Goal: Task Accomplishment & Management: Manage account settings

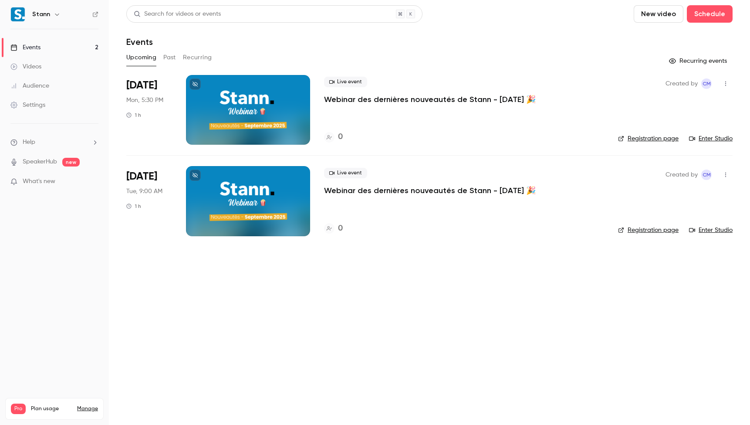
click at [720, 176] on button "button" at bounding box center [726, 175] width 14 height 14
drag, startPoint x: 546, startPoint y: 284, endPoint x: 473, endPoint y: 259, distance: 77.7
click at [546, 284] on div at bounding box center [375, 212] width 750 height 425
click at [389, 189] on p "Webinar des dernières nouveautés de Stann - Septembre 2025 🎉" at bounding box center [430, 190] width 212 height 10
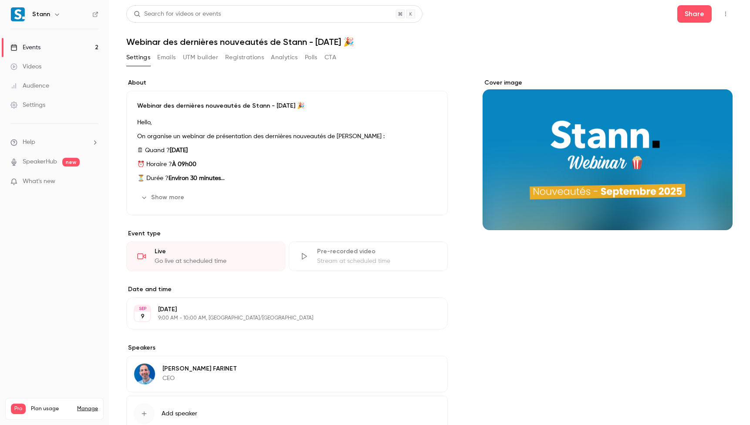
click at [210, 315] on p "9:00 AM - 10:00 AM, [GEOGRAPHIC_DATA]/[GEOGRAPHIC_DATA]" at bounding box center [280, 318] width 244 height 7
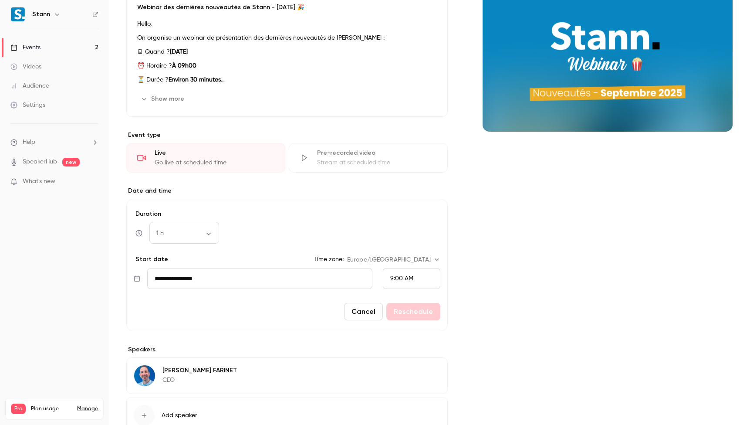
scroll to position [115, 0]
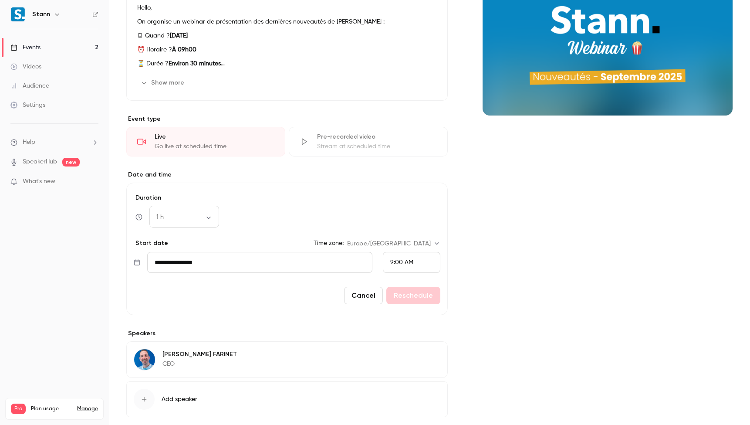
click at [307, 265] on input "**********" at bounding box center [259, 262] width 225 height 21
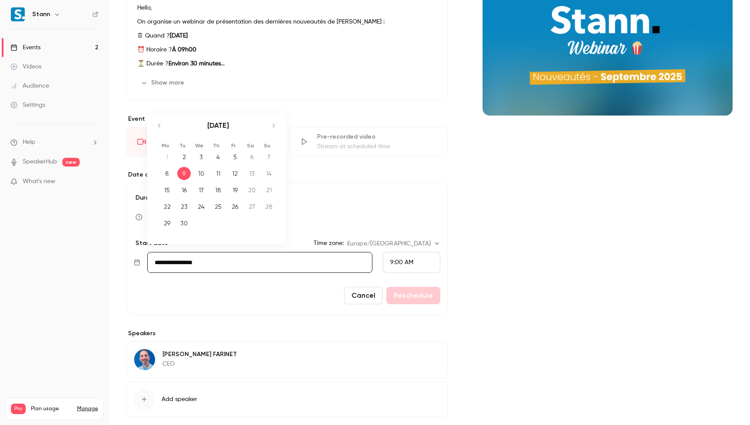
click at [203, 174] on div "10" at bounding box center [201, 173] width 14 height 13
type input "**********"
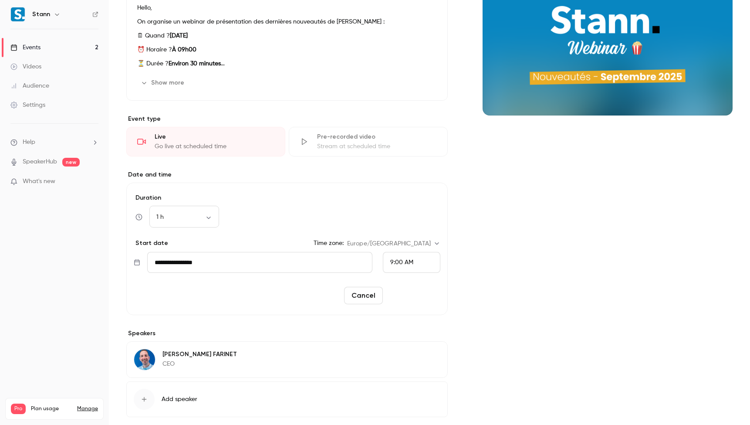
click at [429, 300] on button "Reschedule" at bounding box center [414, 295] width 54 height 17
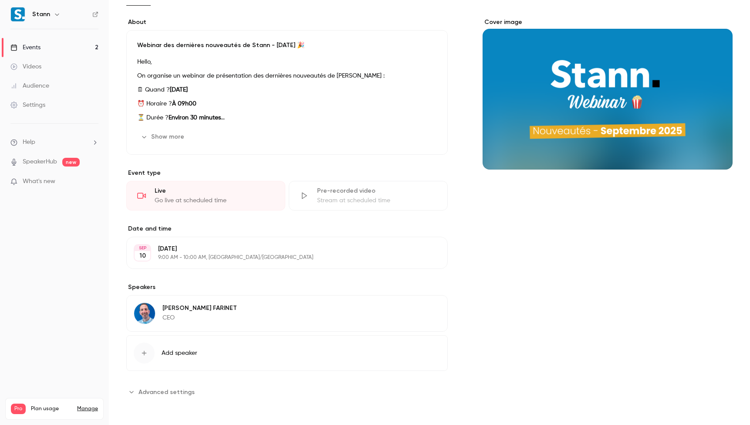
scroll to position [0, 0]
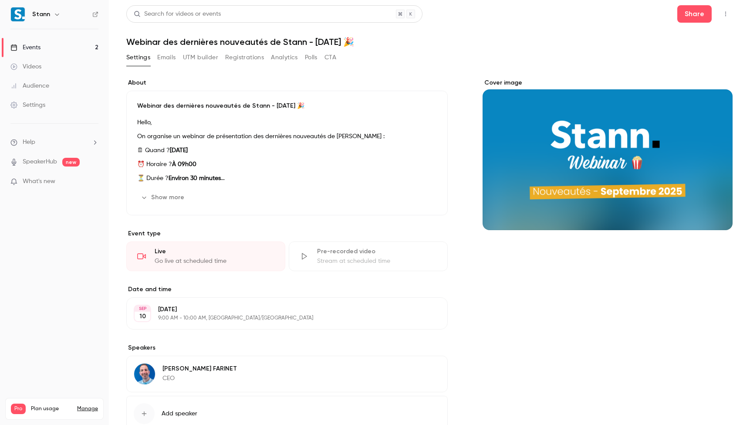
click at [43, 44] on link "Events 2" at bounding box center [54, 47] width 109 height 19
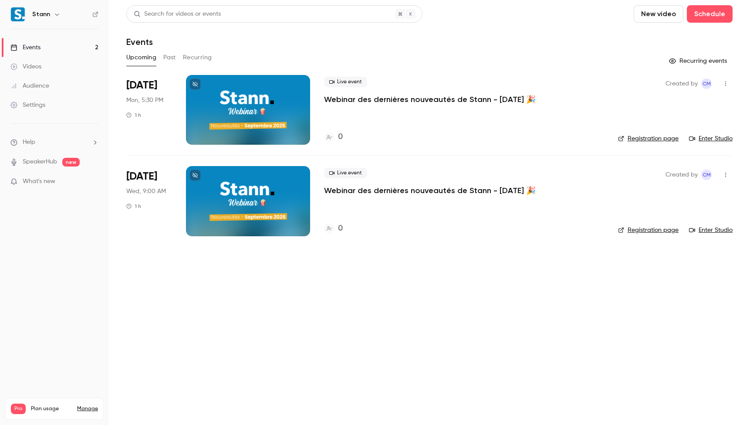
click at [174, 57] on button "Past" at bounding box center [169, 58] width 13 height 14
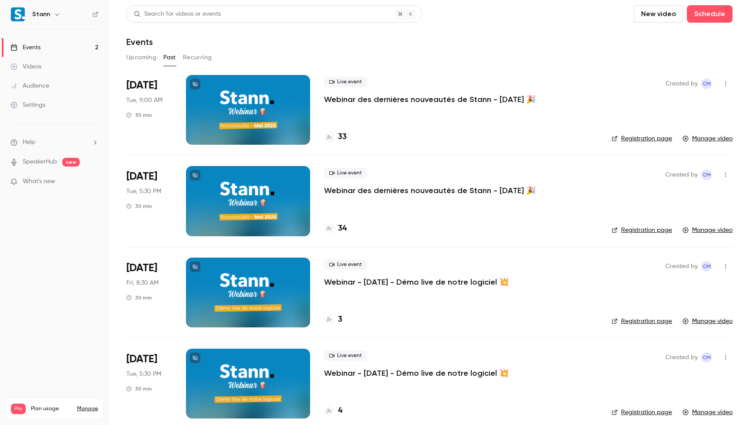
click at [427, 188] on p "Webinar des dernières nouveautés de Stann - [DATE] 🎉" at bounding box center [430, 190] width 212 height 10
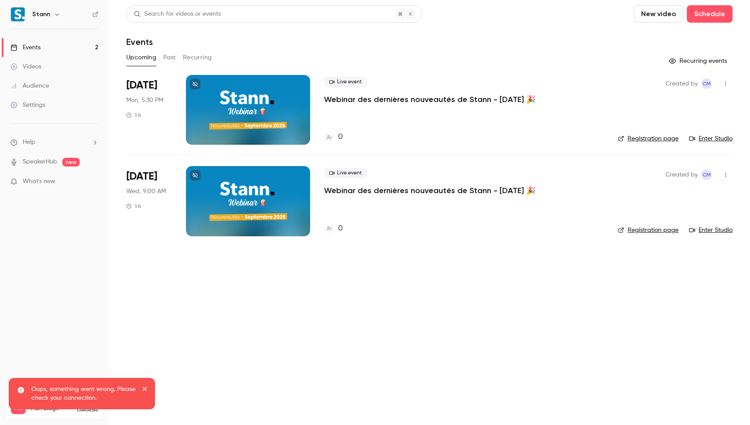
drag, startPoint x: 166, startPoint y: 54, endPoint x: 200, endPoint y: 72, distance: 37.8
click at [167, 54] on button "Past" at bounding box center [169, 58] width 13 height 14
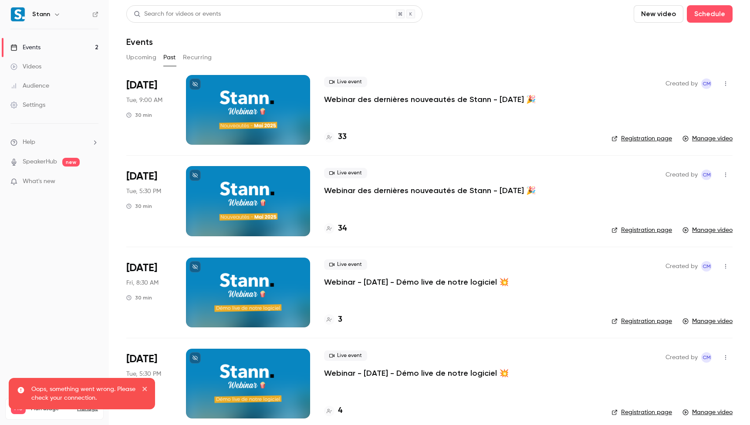
click at [409, 100] on p "Webinar des dernières nouveautés de Stann - [DATE] 🎉" at bounding box center [430, 99] width 212 height 10
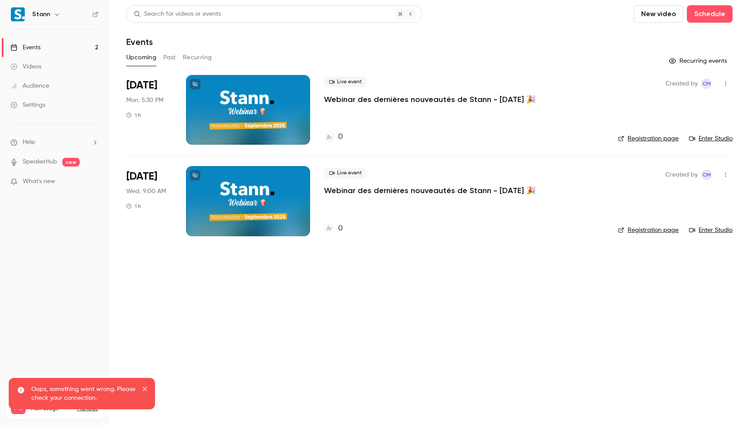
click at [170, 54] on button "Past" at bounding box center [169, 58] width 13 height 14
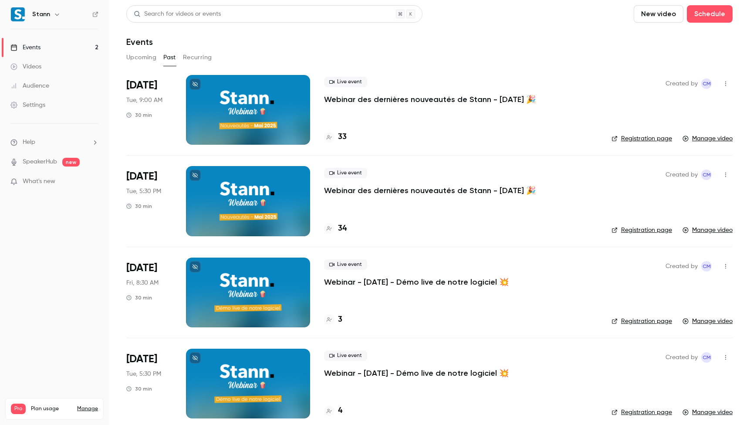
click at [281, 103] on div at bounding box center [248, 110] width 124 height 70
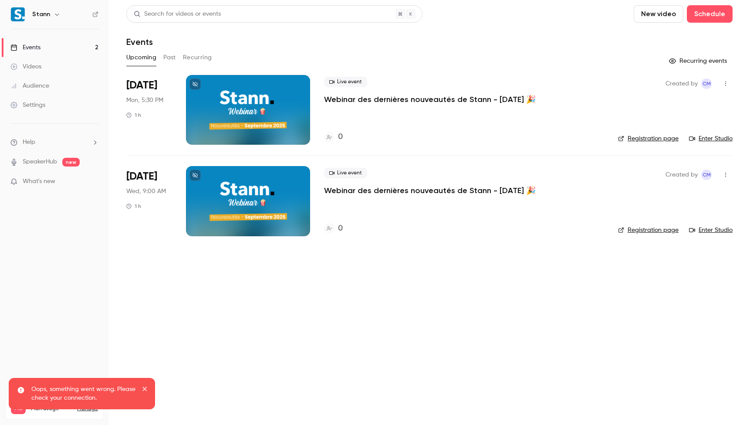
click at [352, 331] on main "Search for videos or events New video Schedule Events Upcoming Past Recurring R…" at bounding box center [429, 212] width 641 height 425
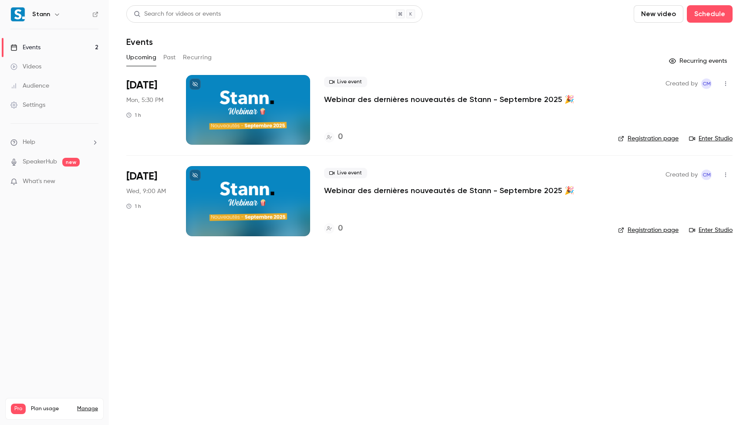
click at [177, 59] on div "Upcoming Past Recurring" at bounding box center [429, 58] width 607 height 14
click at [172, 58] on button "Past" at bounding box center [169, 58] width 13 height 14
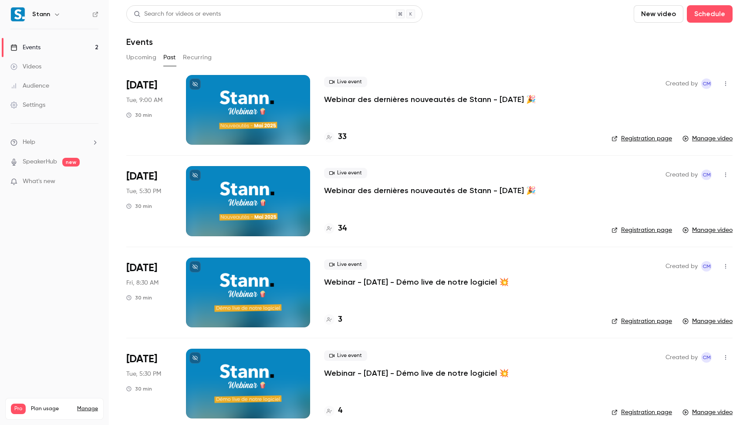
click at [368, 94] on p "Webinar des dernières nouveautés de Stann - [DATE] 🎉" at bounding box center [430, 99] width 212 height 10
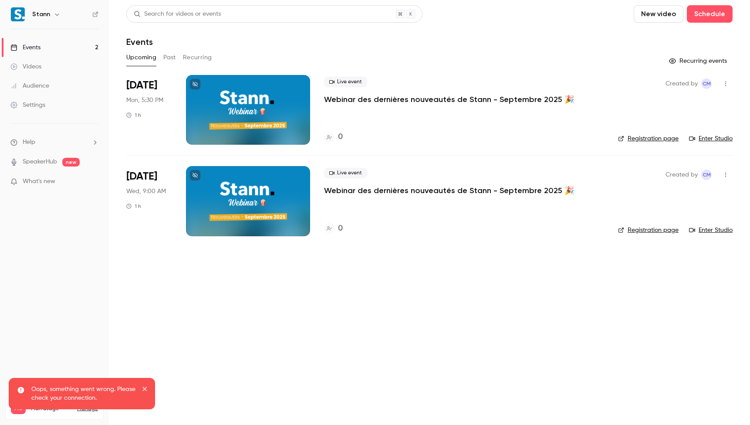
click at [163, 57] on div "Upcoming Past Recurring" at bounding box center [429, 58] width 607 height 14
click at [163, 57] on button "Past" at bounding box center [169, 58] width 13 height 14
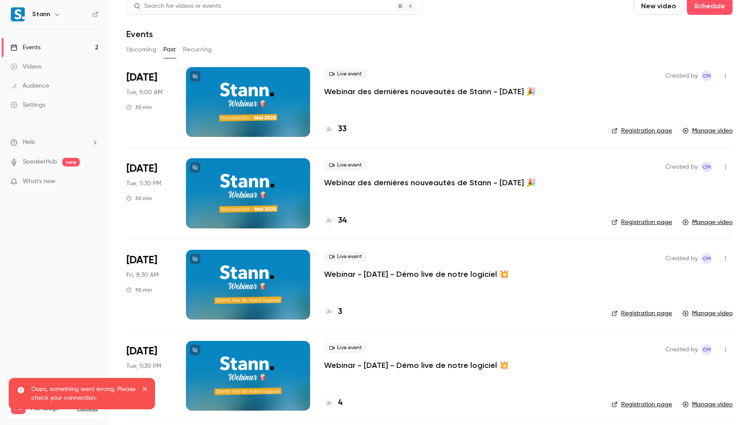
scroll to position [20, 0]
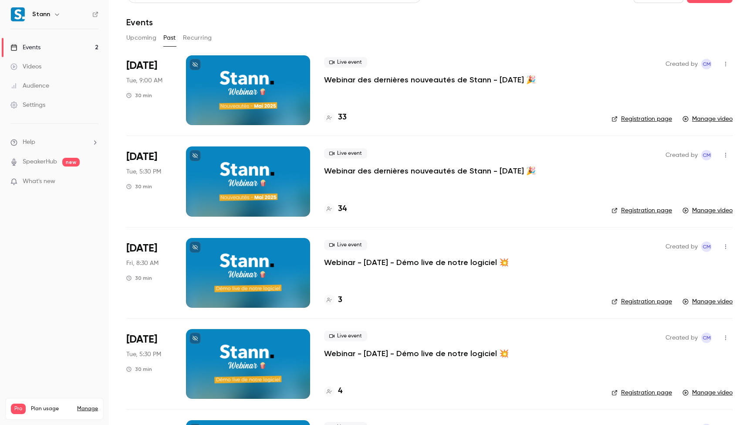
click at [722, 61] on icon "button" at bounding box center [725, 64] width 7 height 6
click at [722, 61] on div at bounding box center [375, 212] width 750 height 425
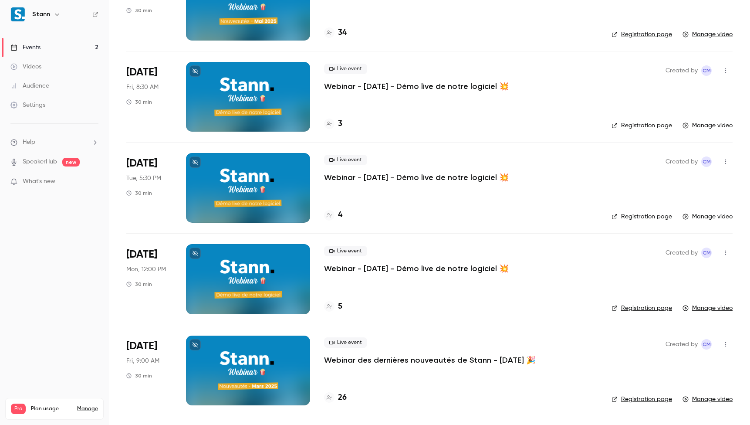
scroll to position [364, 0]
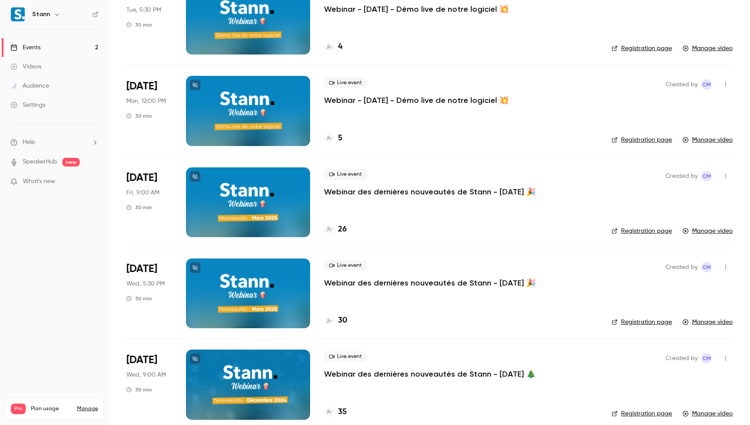
click at [468, 193] on p "Webinar des dernières nouveautés de Stann - [DATE] 🎉" at bounding box center [430, 192] width 212 height 10
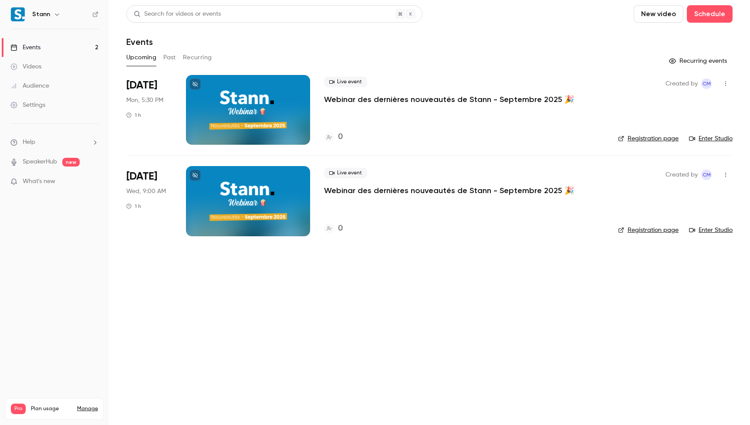
click at [173, 57] on button "Past" at bounding box center [169, 58] width 13 height 14
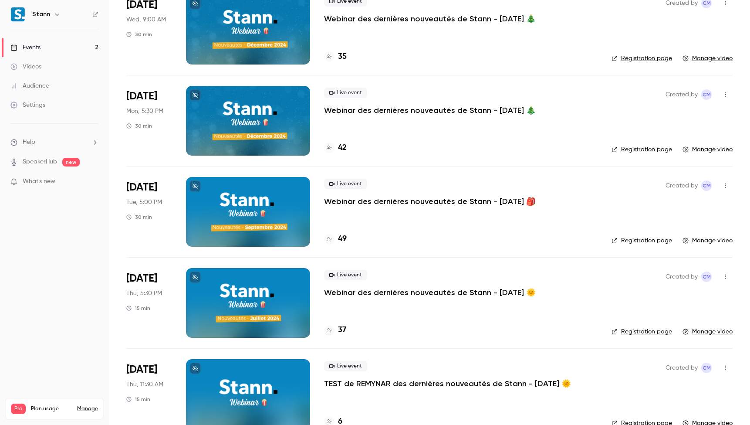
scroll to position [694, 0]
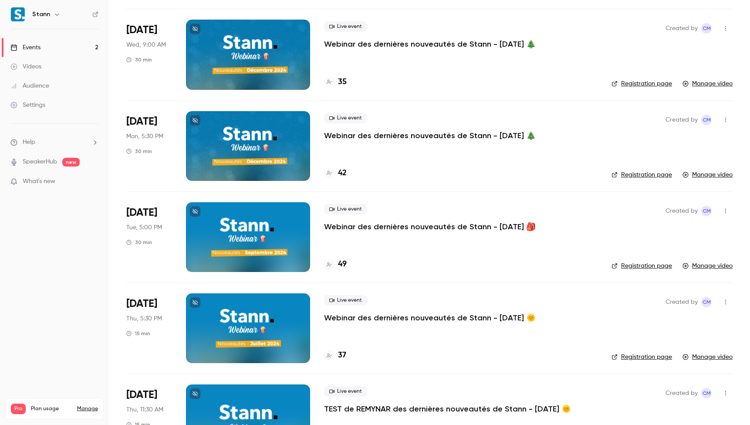
click at [433, 223] on p "Webinar des dernières nouveautés de Stann - [DATE] 🎒" at bounding box center [430, 226] width 212 height 10
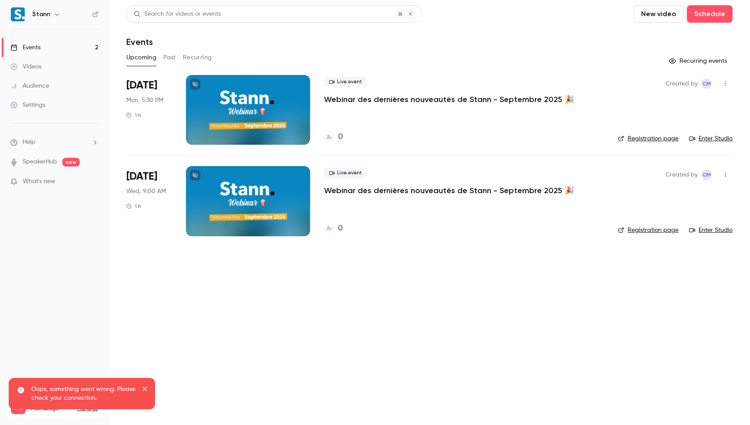
click at [173, 56] on button "Past" at bounding box center [169, 58] width 13 height 14
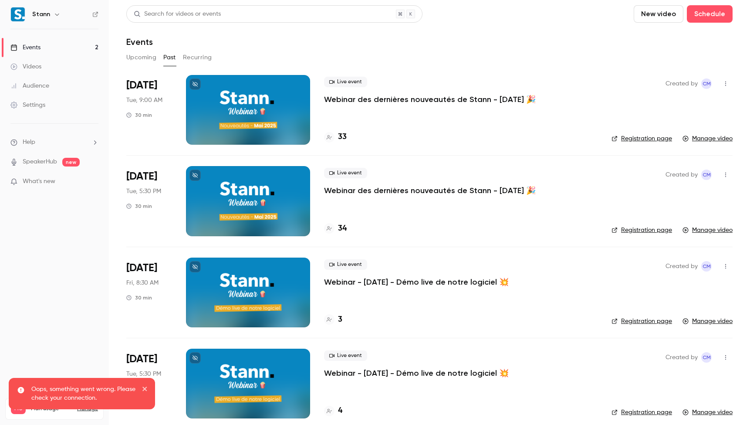
click at [143, 55] on button "Upcoming" at bounding box center [141, 58] width 30 height 14
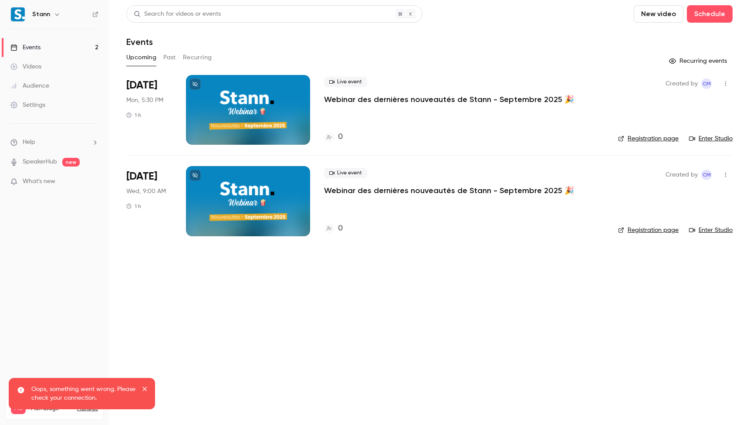
click at [173, 51] on button "Past" at bounding box center [169, 58] width 13 height 14
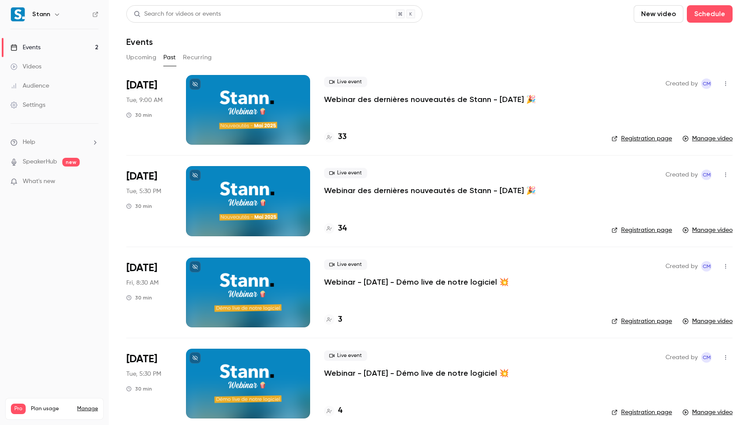
click at [145, 58] on button "Upcoming" at bounding box center [141, 58] width 30 height 14
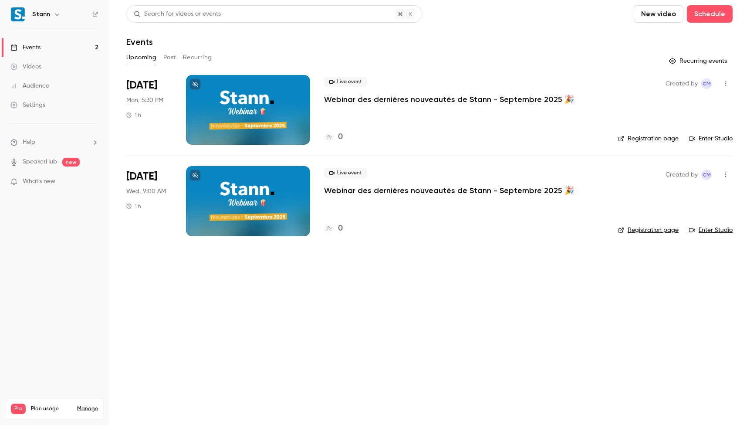
click at [402, 97] on p "Webinar des dernières nouveautés de Stann - Septembre 2025 🎉" at bounding box center [449, 99] width 250 height 10
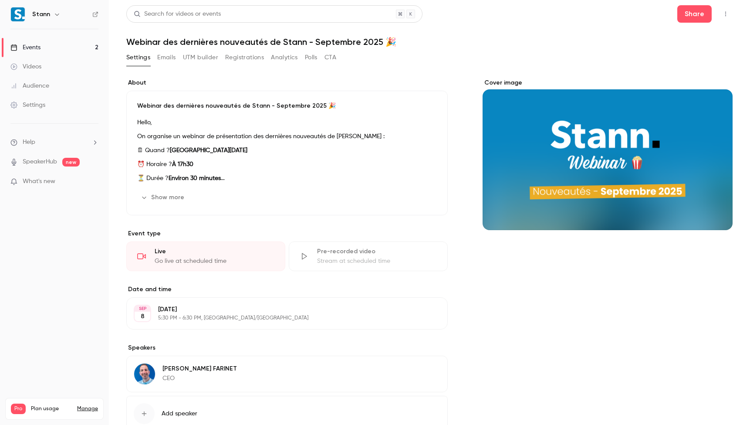
click at [163, 201] on button "Show more" at bounding box center [163, 197] width 52 height 14
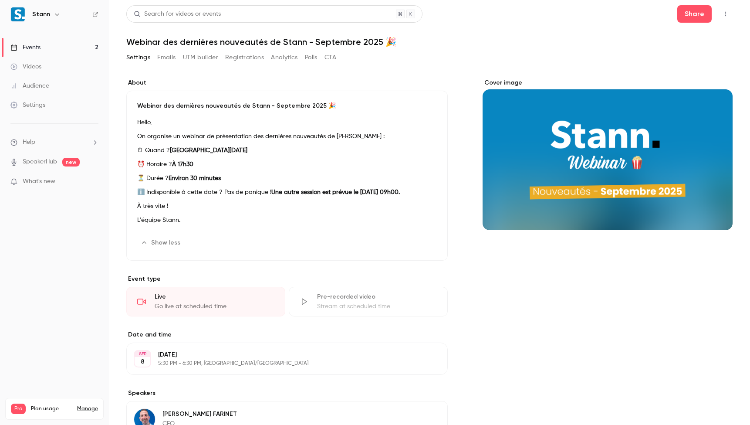
click at [380, 191] on strong "Une autre session est prévue le [DATE] 09h00." at bounding box center [335, 192] width 129 height 6
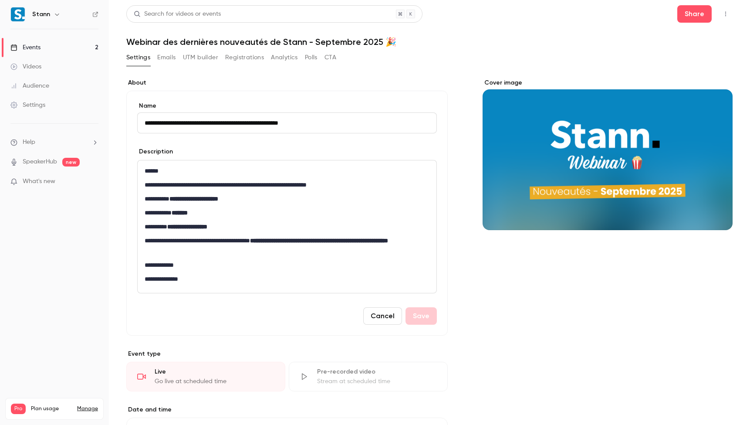
click at [384, 241] on strong "**********" at bounding box center [319, 240] width 138 height 6
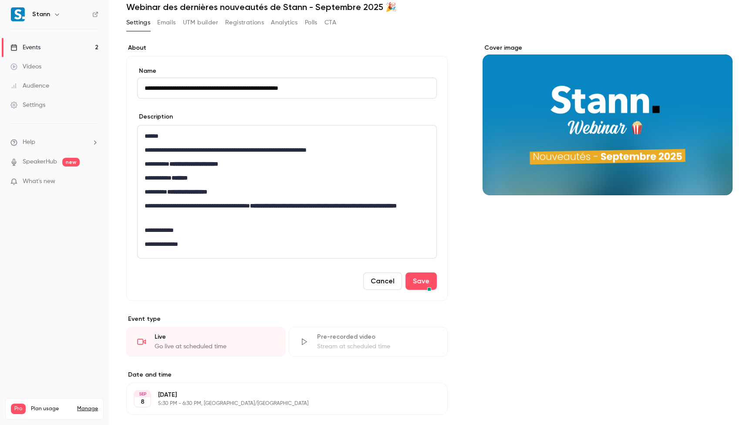
scroll to position [64, 0]
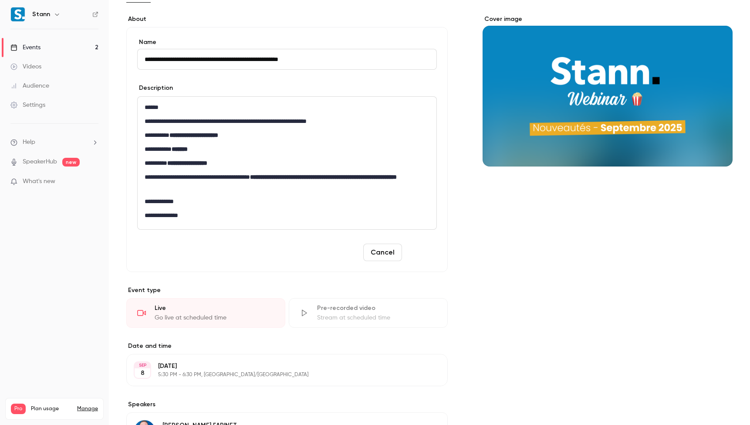
click at [421, 246] on button "Save" at bounding box center [421, 252] width 31 height 17
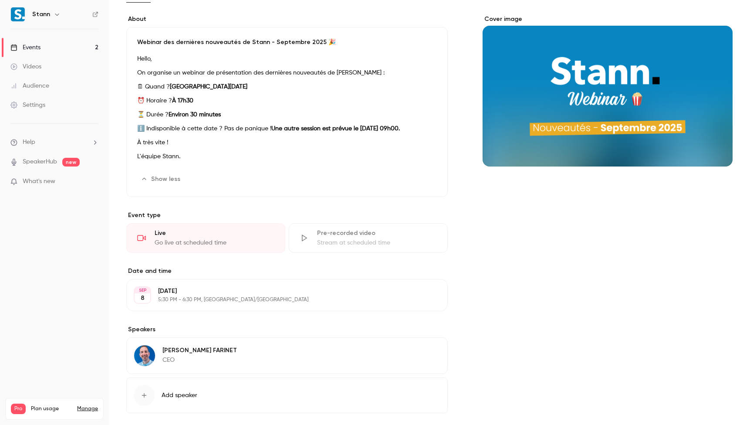
scroll to position [116, 0]
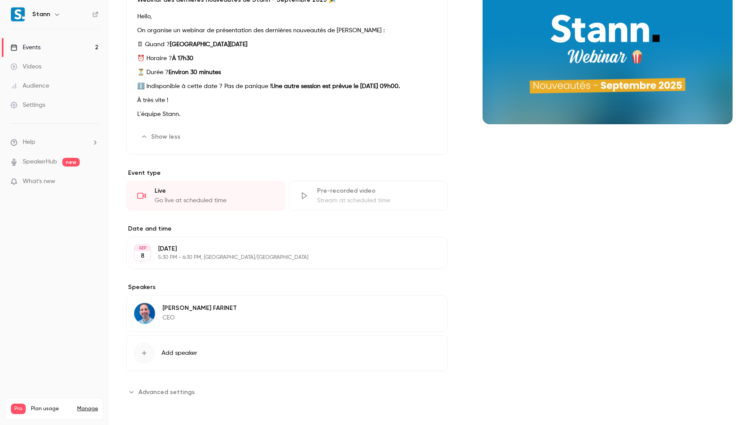
click at [215, 249] on p "[DATE]" at bounding box center [280, 248] width 244 height 9
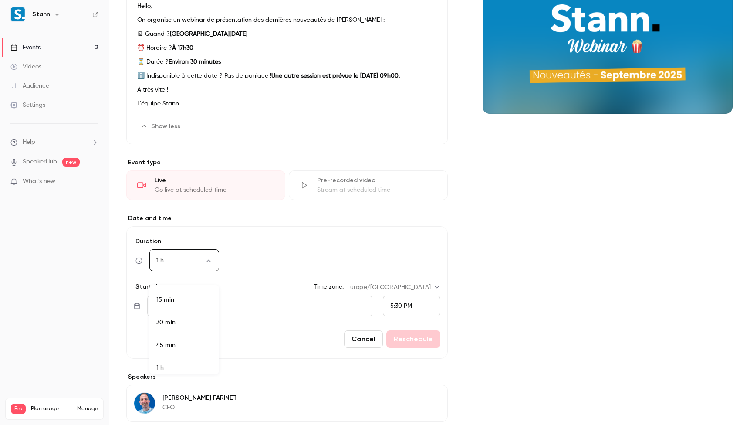
click at [206, 271] on body "**********" at bounding box center [375, 212] width 750 height 425
click at [195, 308] on li "30 min" at bounding box center [184, 317] width 70 height 23
type input "**"
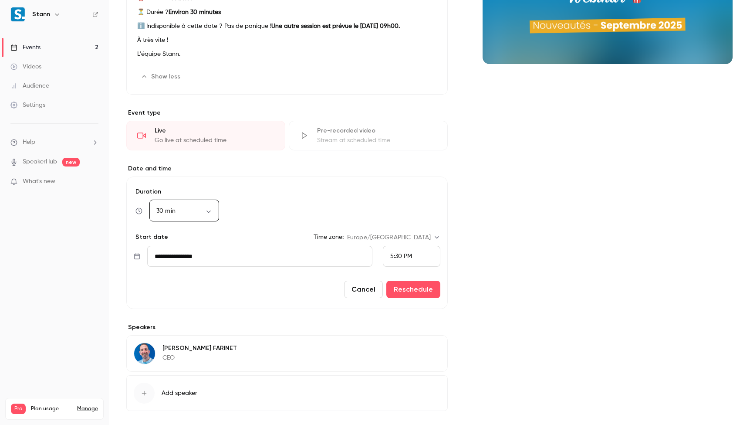
scroll to position [179, 0]
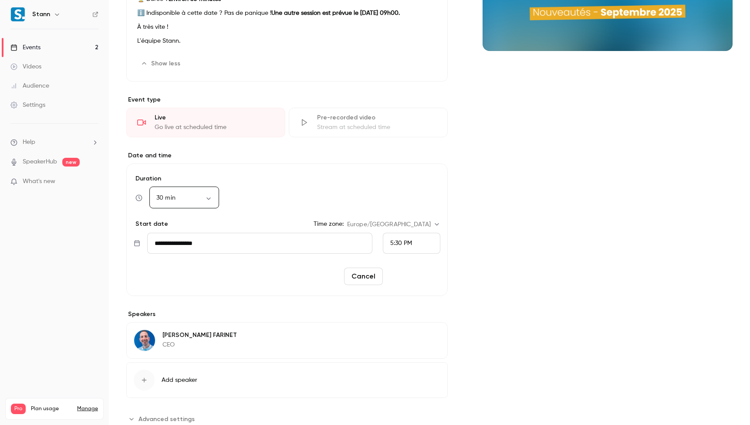
click at [421, 285] on button "Reschedule" at bounding box center [414, 276] width 54 height 17
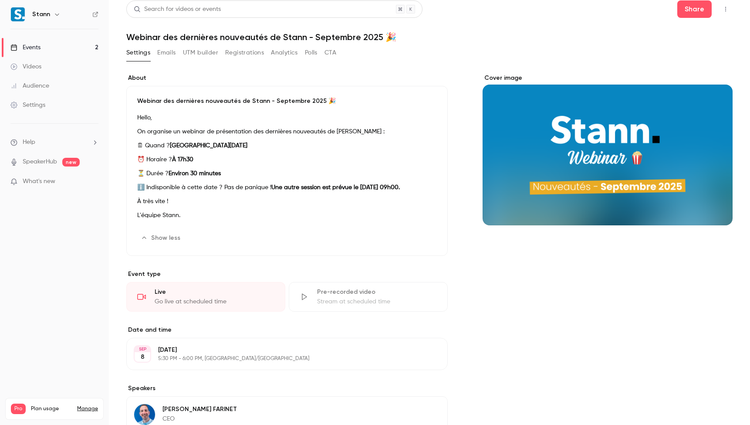
scroll to position [0, 0]
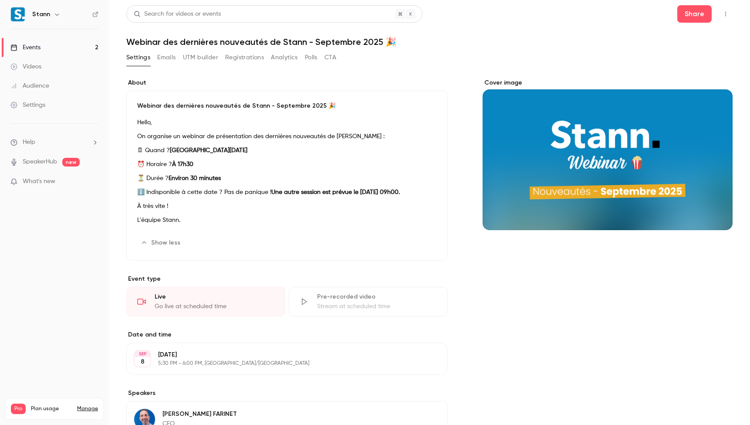
click at [68, 50] on link "Events 2" at bounding box center [54, 47] width 109 height 19
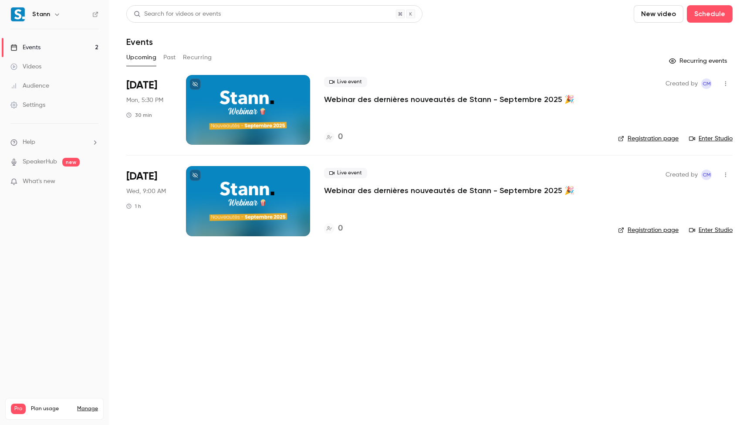
click at [345, 190] on p "Webinar des dernières nouveautés de Stann - Septembre 2025 🎉" at bounding box center [449, 190] width 250 height 10
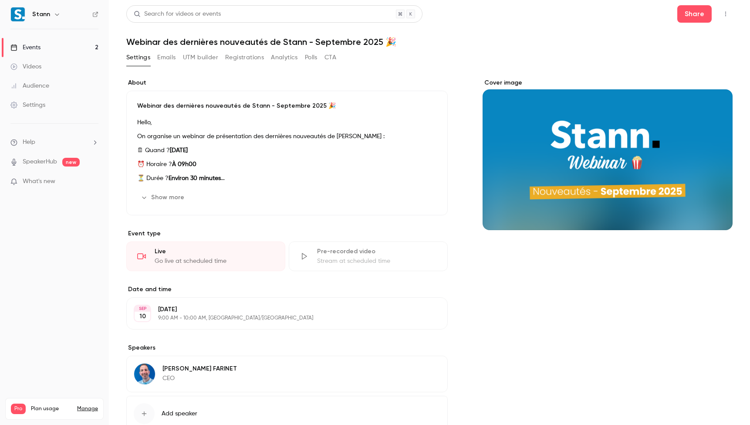
click at [170, 197] on button "Show more" at bounding box center [163, 197] width 52 height 14
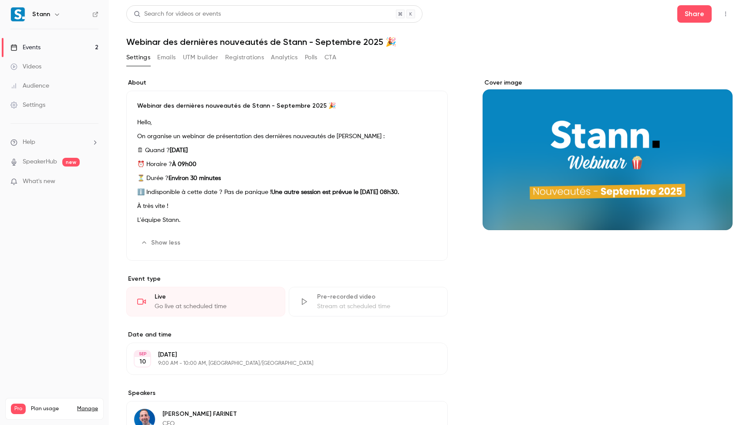
click at [188, 147] on strong "[DATE]" at bounding box center [179, 150] width 18 height 6
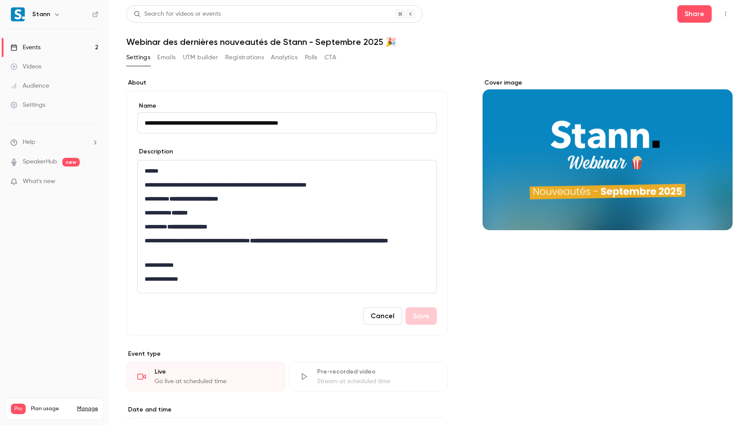
click at [200, 198] on strong "**********" at bounding box center [194, 199] width 49 height 6
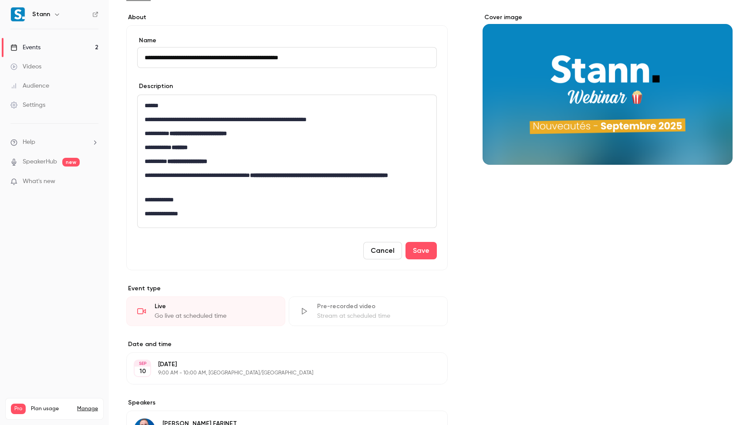
click at [250, 178] on strong "**********" at bounding box center [319, 175] width 138 height 6
click at [423, 252] on button "Save" at bounding box center [421, 250] width 31 height 17
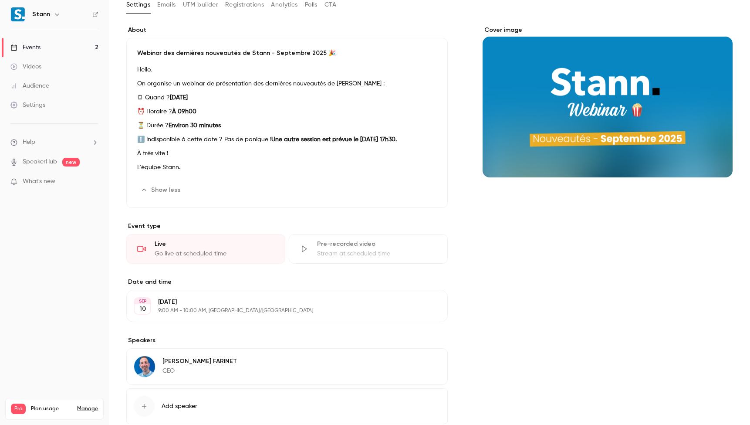
scroll to position [116, 0]
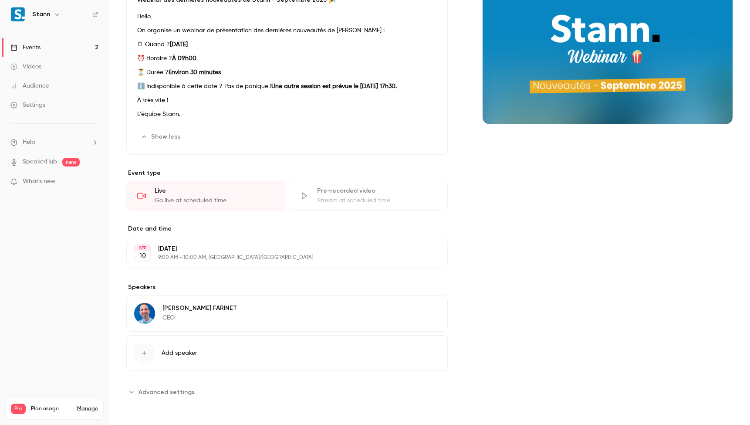
click at [209, 248] on p "[DATE]" at bounding box center [280, 248] width 244 height 9
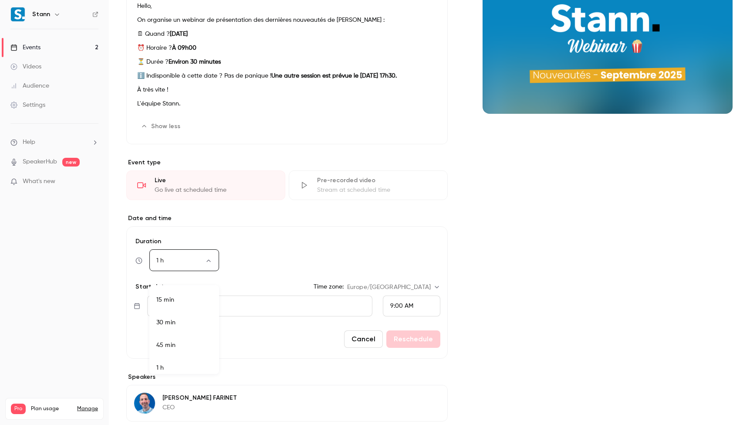
click at [212, 269] on body "**********" at bounding box center [375, 212] width 750 height 425
click at [190, 313] on li "30 min" at bounding box center [184, 317] width 70 height 23
type input "**"
click at [433, 348] on button "Reschedule" at bounding box center [414, 338] width 54 height 17
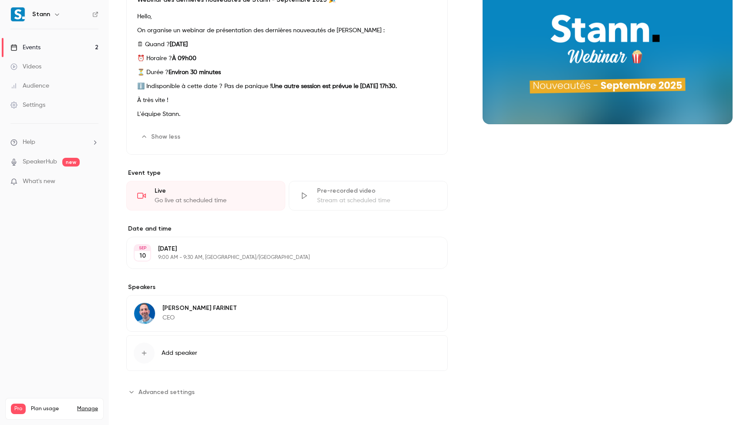
click at [175, 354] on span "Add speaker" at bounding box center [180, 353] width 36 height 9
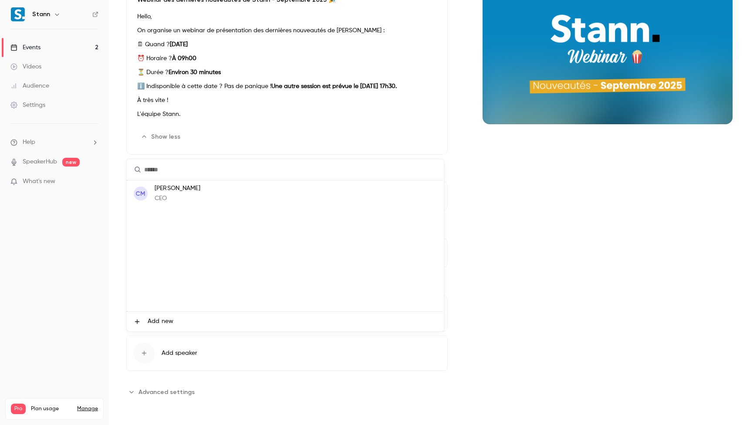
click at [225, 172] on input "text" at bounding box center [285, 169] width 317 height 21
type input "*"
click at [164, 324] on span "Add new" at bounding box center [161, 321] width 26 height 9
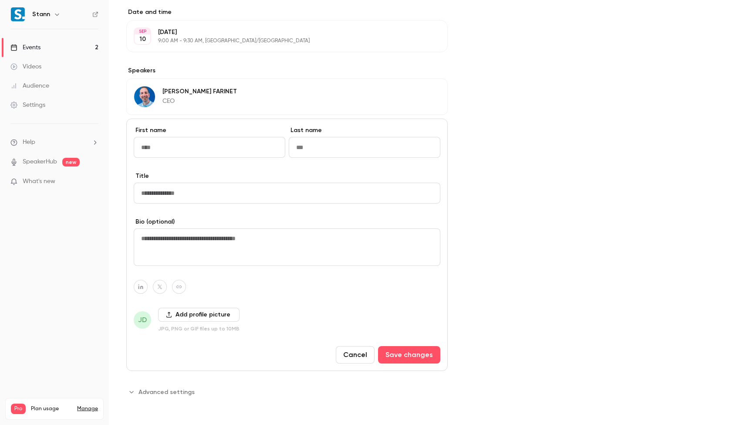
scroll to position [332, 0]
click at [163, 151] on input "First name" at bounding box center [210, 147] width 152 height 21
type input "*******"
click at [324, 149] on input "Last name" at bounding box center [365, 147] width 152 height 21
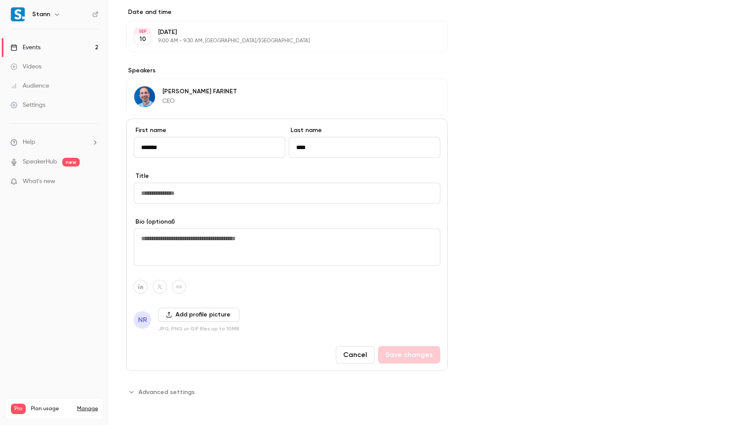
type input "****"
click at [193, 192] on input "Title" at bounding box center [287, 193] width 307 height 21
type input "**********"
click at [216, 318] on button "Add profile picture" at bounding box center [198, 315] width 81 height 14
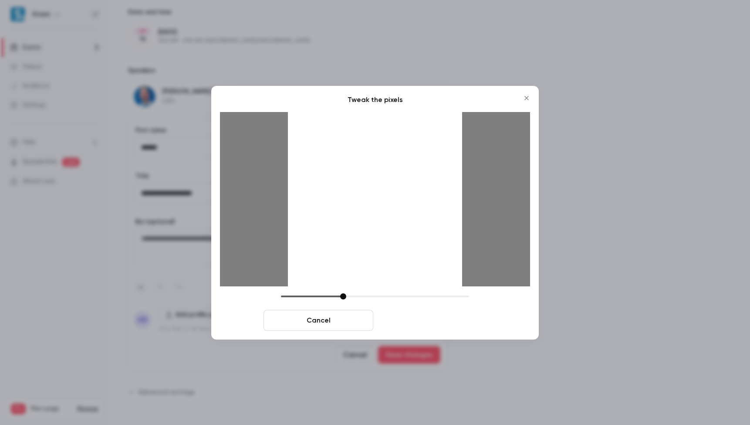
click at [434, 323] on button "Crop and save" at bounding box center [432, 320] width 110 height 21
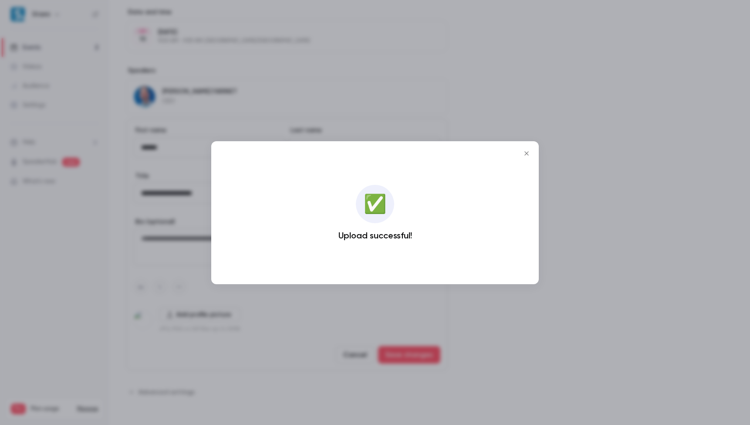
click at [524, 151] on icon "Close" at bounding box center [527, 153] width 10 height 7
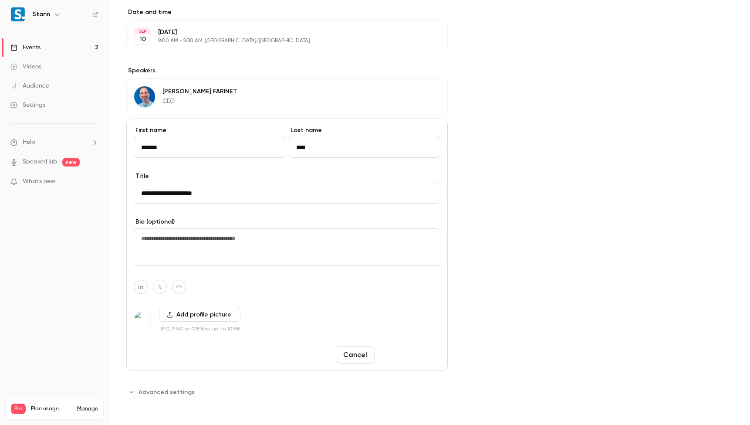
click at [397, 350] on button "Save changes" at bounding box center [409, 354] width 62 height 17
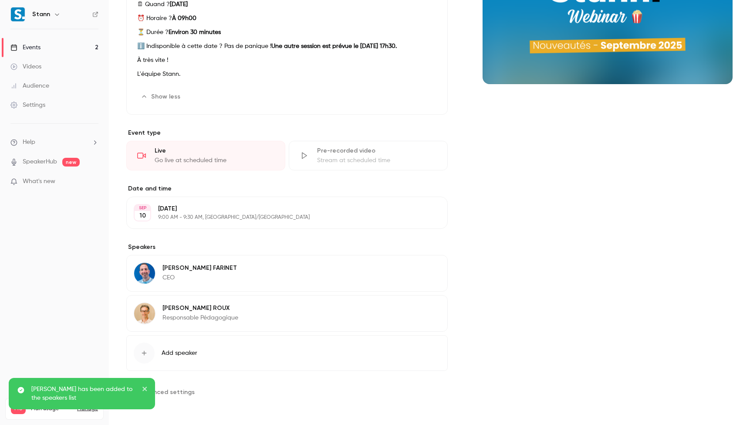
click at [239, 269] on div "[PERSON_NAME] CEO Edit" at bounding box center [287, 273] width 322 height 37
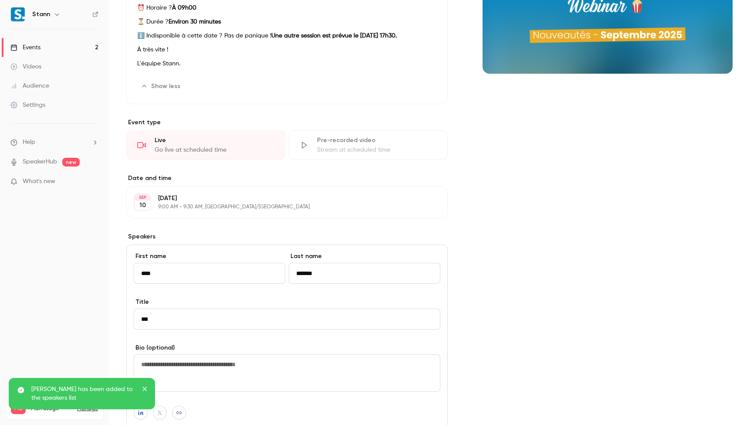
scroll to position [333, 0]
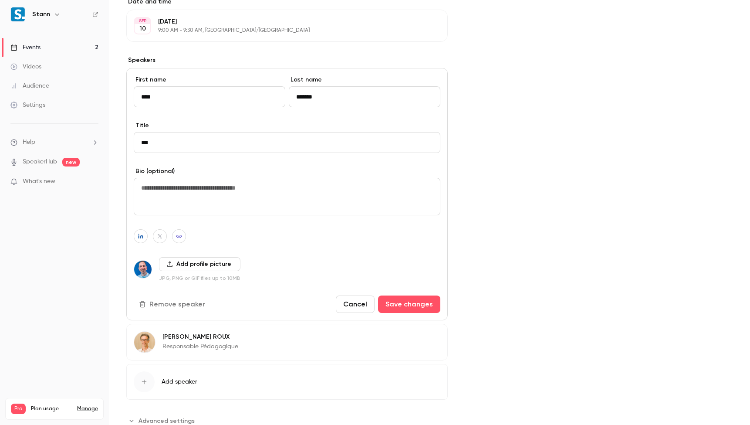
click at [174, 271] on button "Add profile picture" at bounding box center [199, 264] width 81 height 14
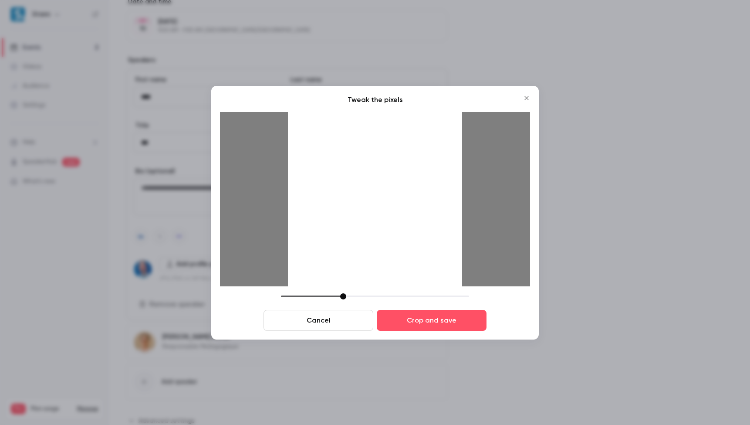
click at [423, 319] on button "Crop and save" at bounding box center [432, 320] width 110 height 21
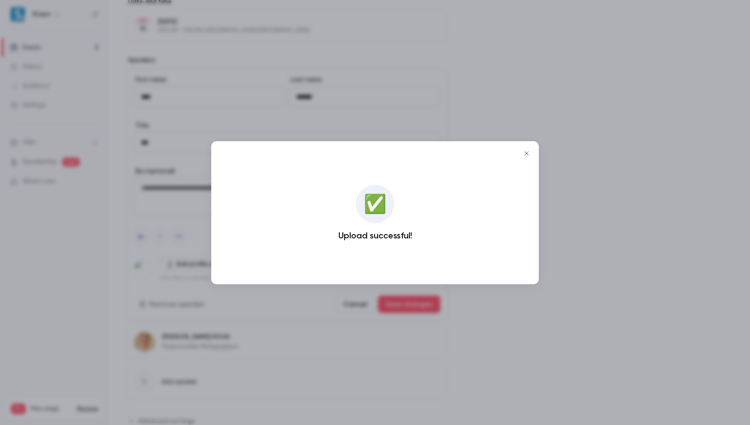
click at [524, 154] on icon "Close" at bounding box center [527, 153] width 10 height 7
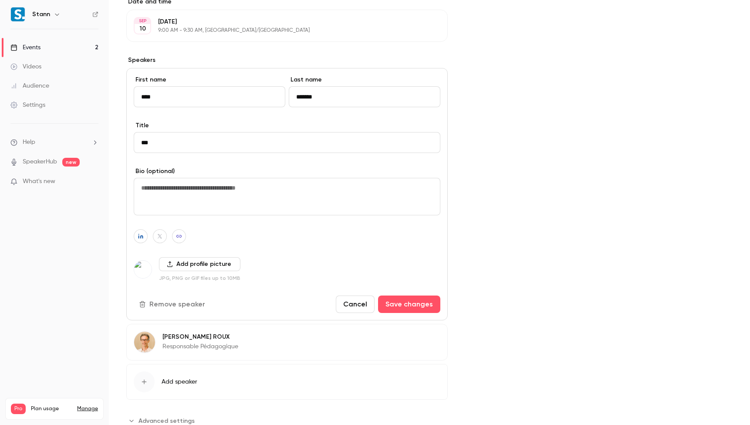
drag, startPoint x: 388, startPoint y: 313, endPoint x: 349, endPoint y: 301, distance: 40.9
click at [388, 313] on button "Save changes" at bounding box center [409, 303] width 62 height 17
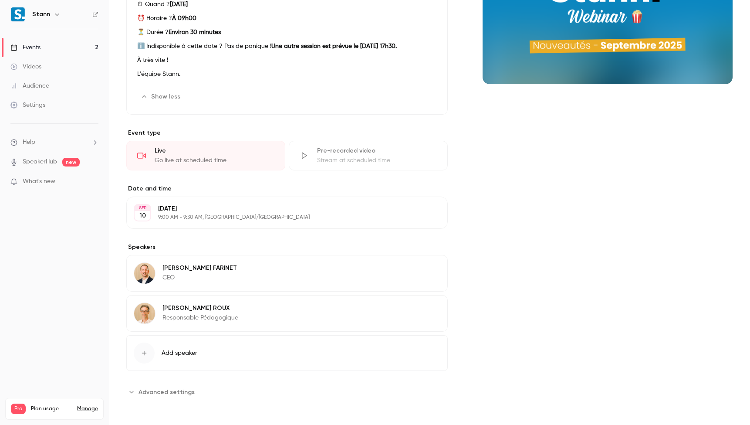
click at [200, 314] on p "Responsable Pédagogique" at bounding box center [201, 317] width 76 height 9
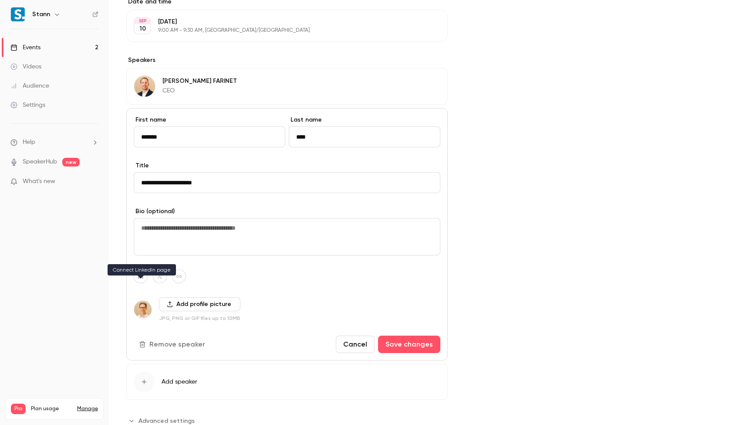
click at [137, 283] on button "button" at bounding box center [141, 276] width 14 height 14
type input "**********"
click at [259, 240] on textarea at bounding box center [287, 236] width 307 height 37
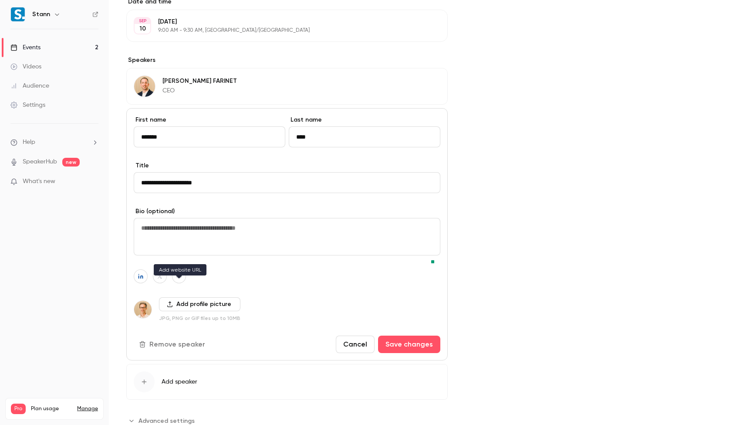
click at [183, 283] on button "button" at bounding box center [179, 276] width 14 height 14
type input "*"
click at [478, 213] on div "**********" at bounding box center [429, 87] width 607 height 682
click at [173, 283] on button "button" at bounding box center [179, 276] width 14 height 14
type input "**********"
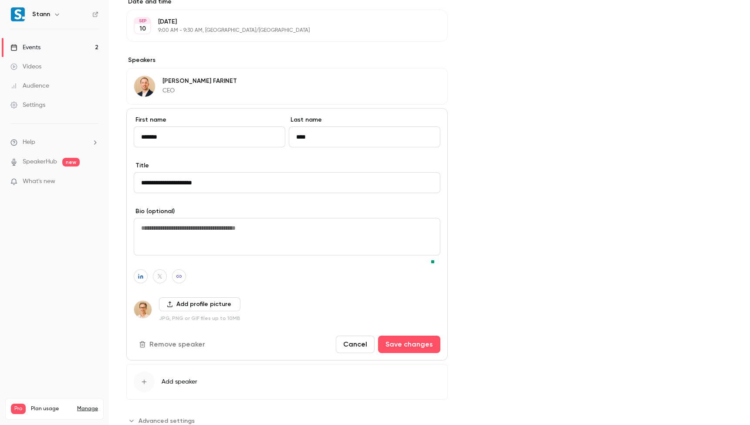
click at [277, 251] on textarea at bounding box center [287, 236] width 307 height 37
click at [394, 352] on button "Save changes" at bounding box center [409, 344] width 62 height 17
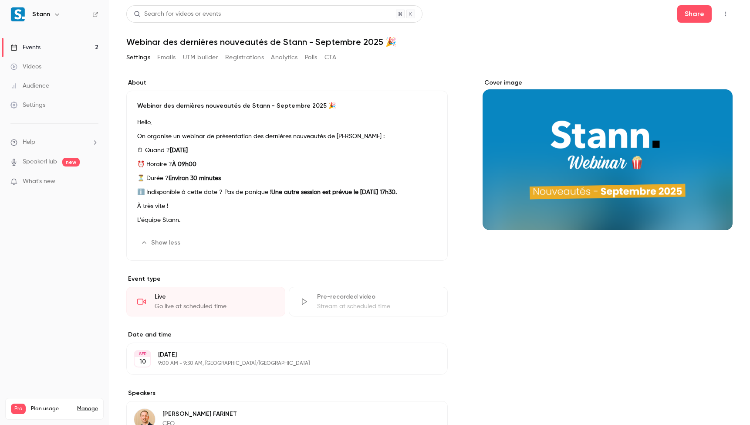
click at [59, 45] on link "Events 2" at bounding box center [54, 47] width 109 height 19
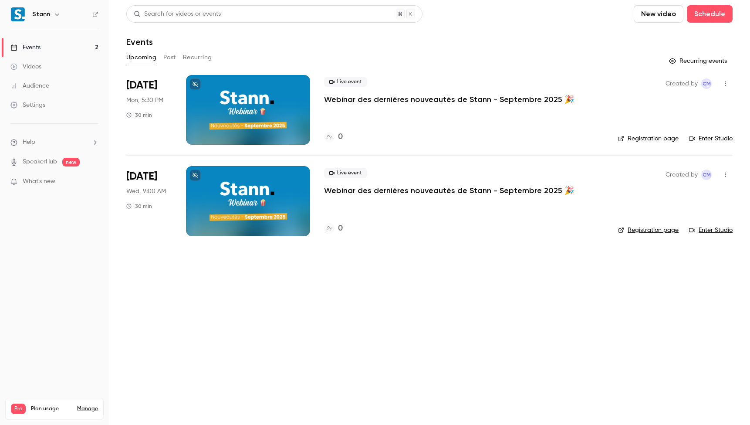
click at [401, 96] on p "Webinar des dernières nouveautés de Stann - Septembre 2025 🎉" at bounding box center [449, 99] width 250 height 10
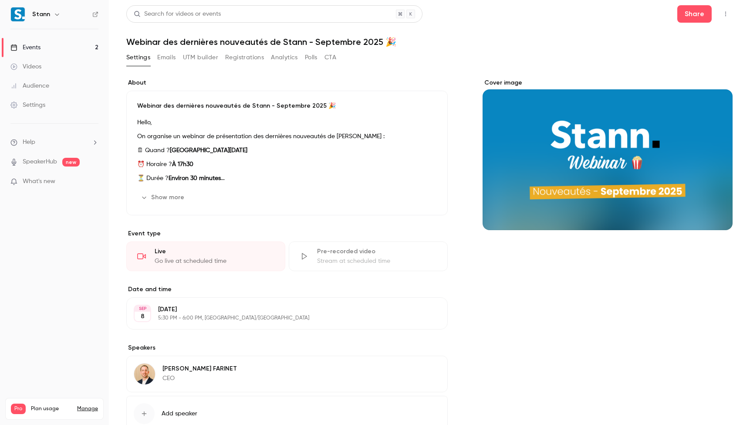
click at [34, 45] on div "Events" at bounding box center [25, 47] width 30 height 9
